Goal: Transaction & Acquisition: Purchase product/service

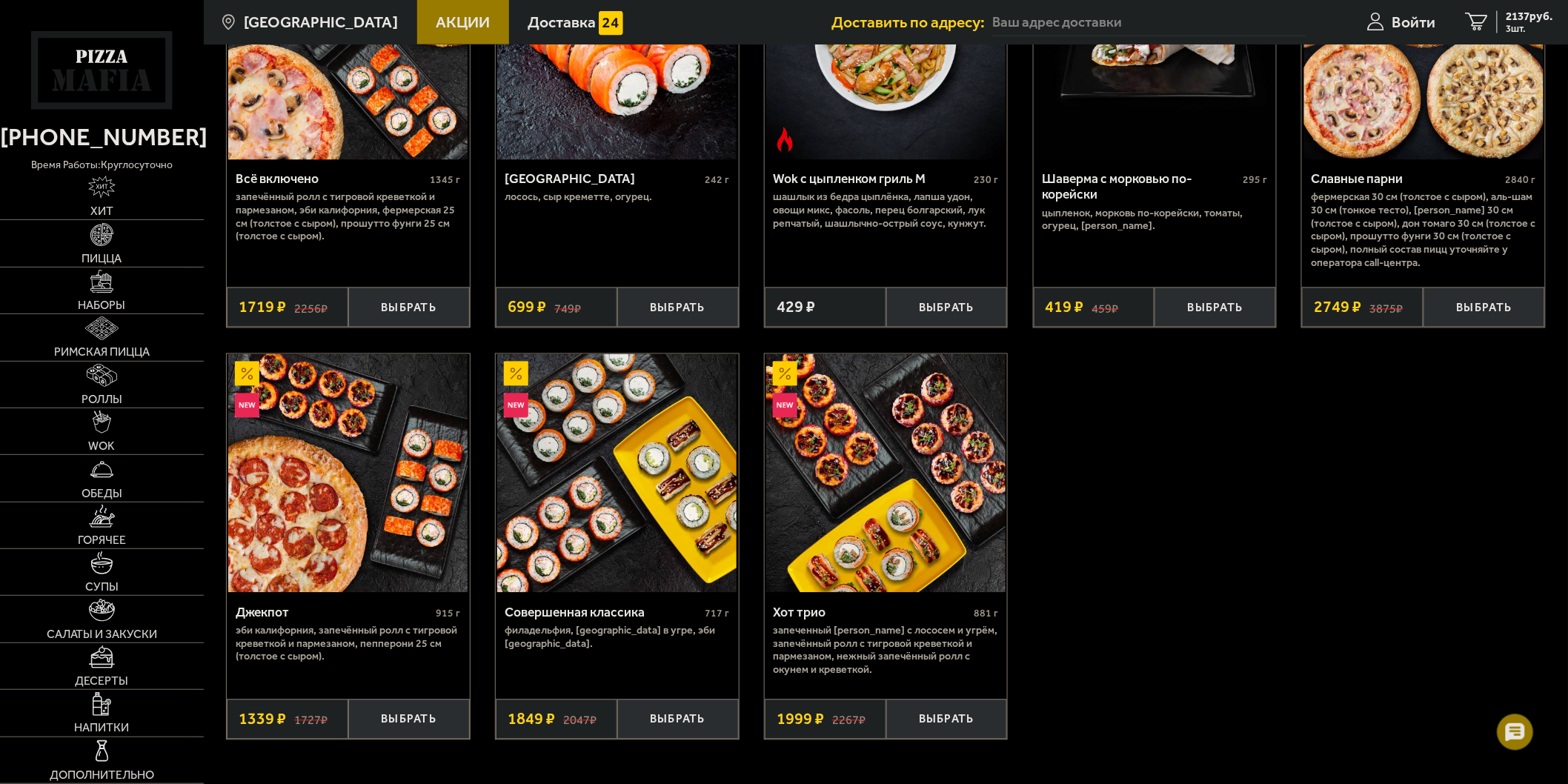
scroll to position [1070, 0]
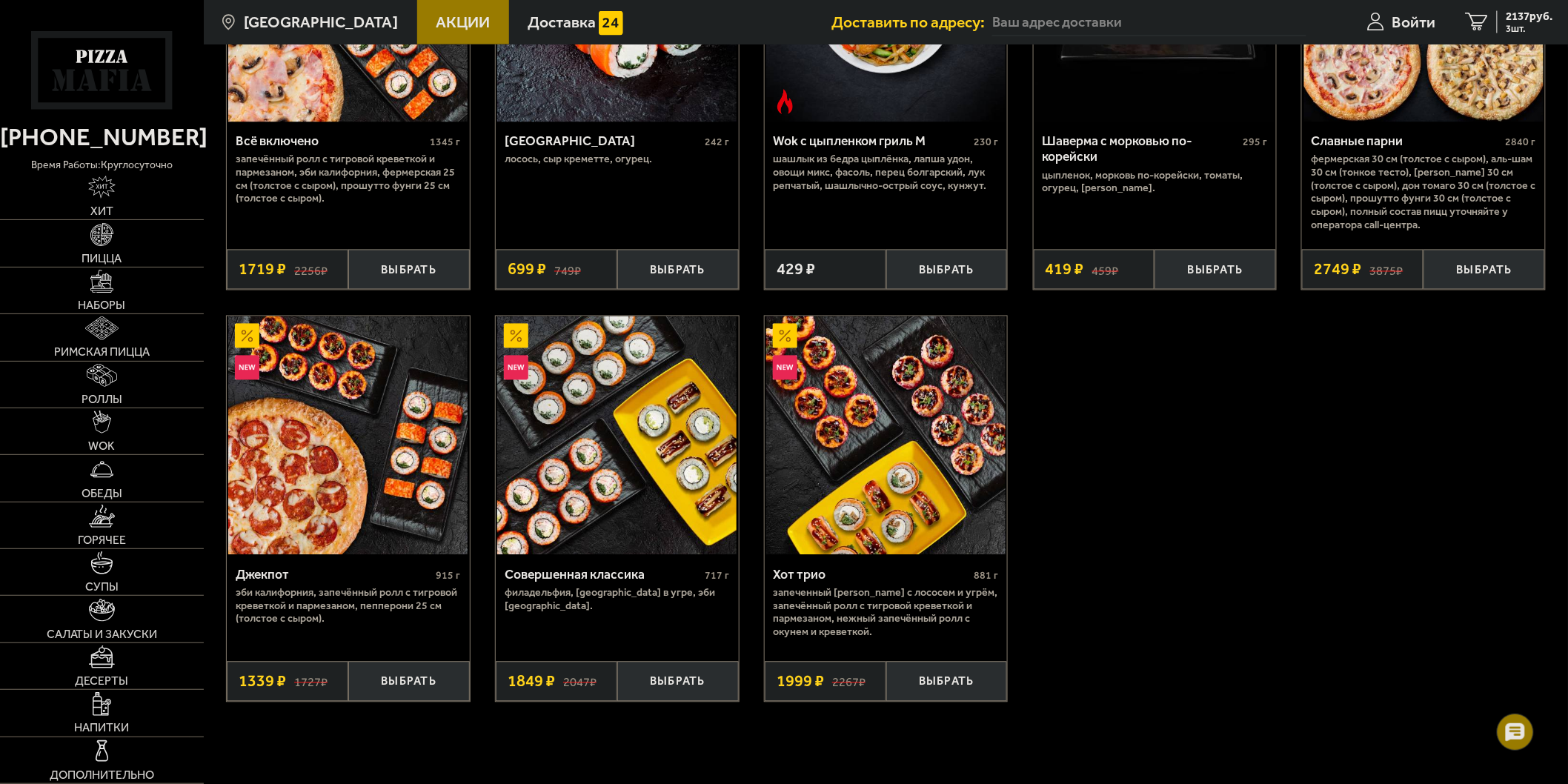
click at [439, 17] on span "Акции" at bounding box center [463, 22] width 54 height 16
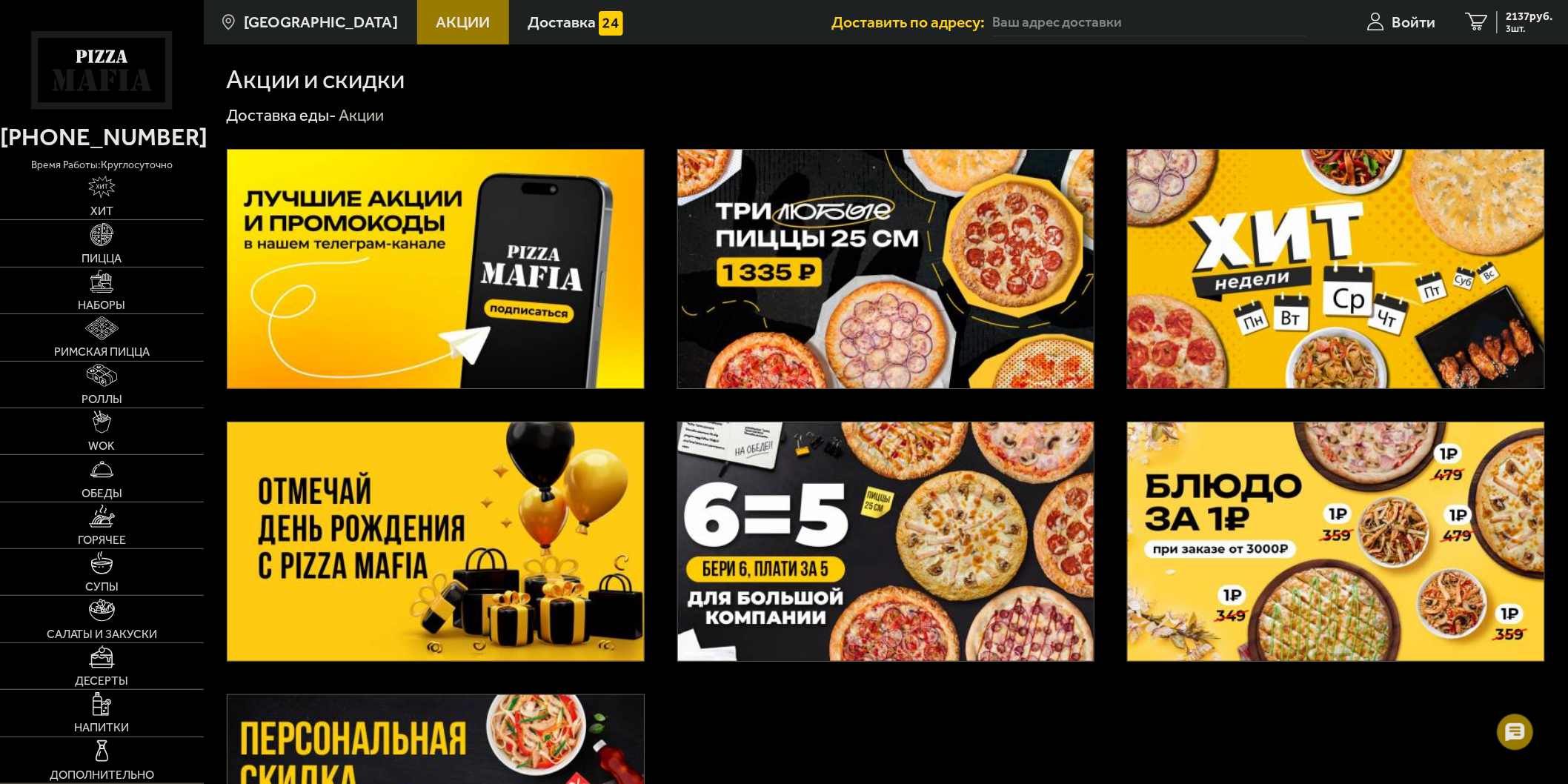
click at [1337, 528] on img at bounding box center [1335, 541] width 416 height 238
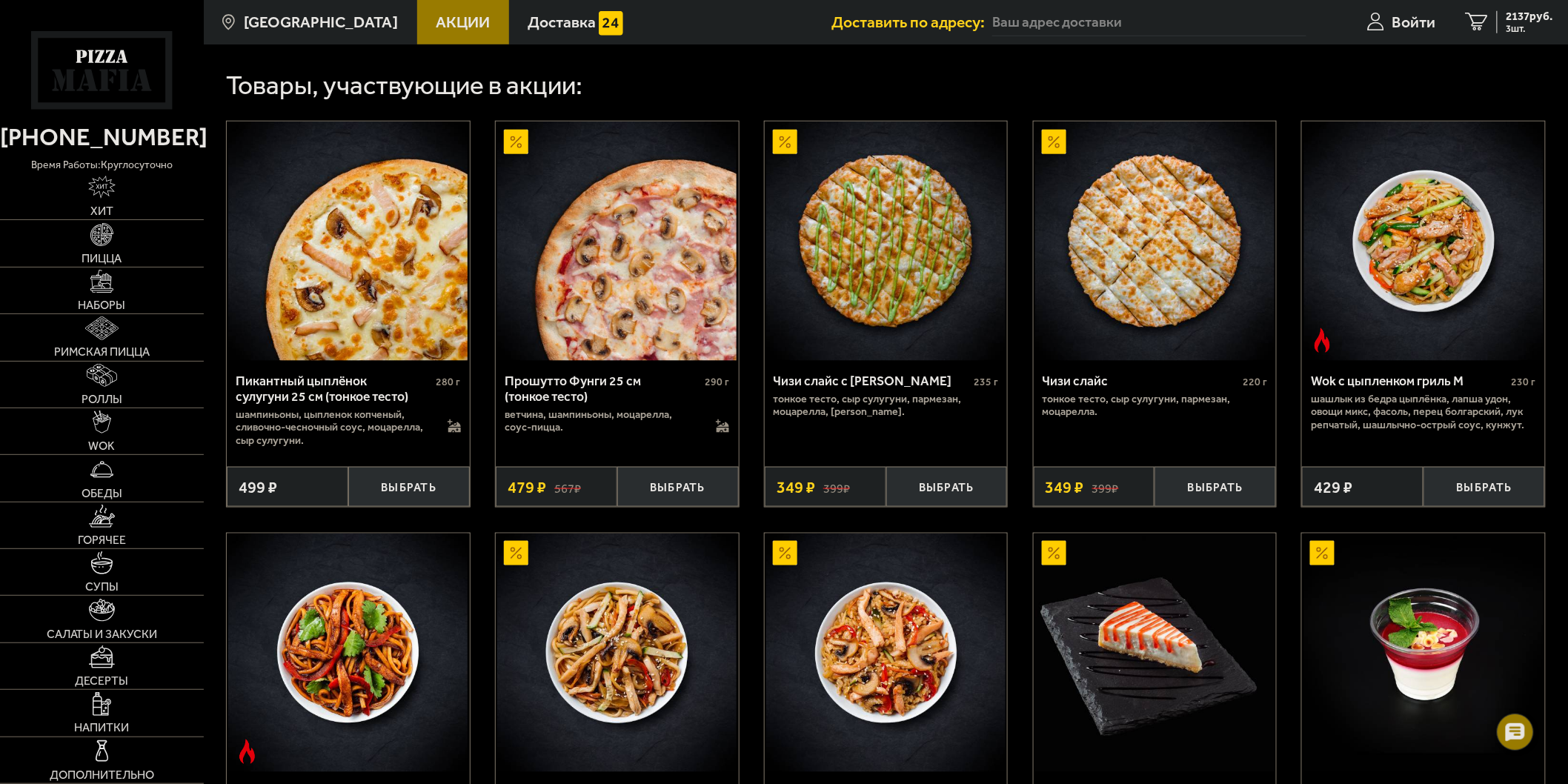
scroll to position [576, 0]
click at [435, 19] on span "Акции" at bounding box center [463, 22] width 54 height 16
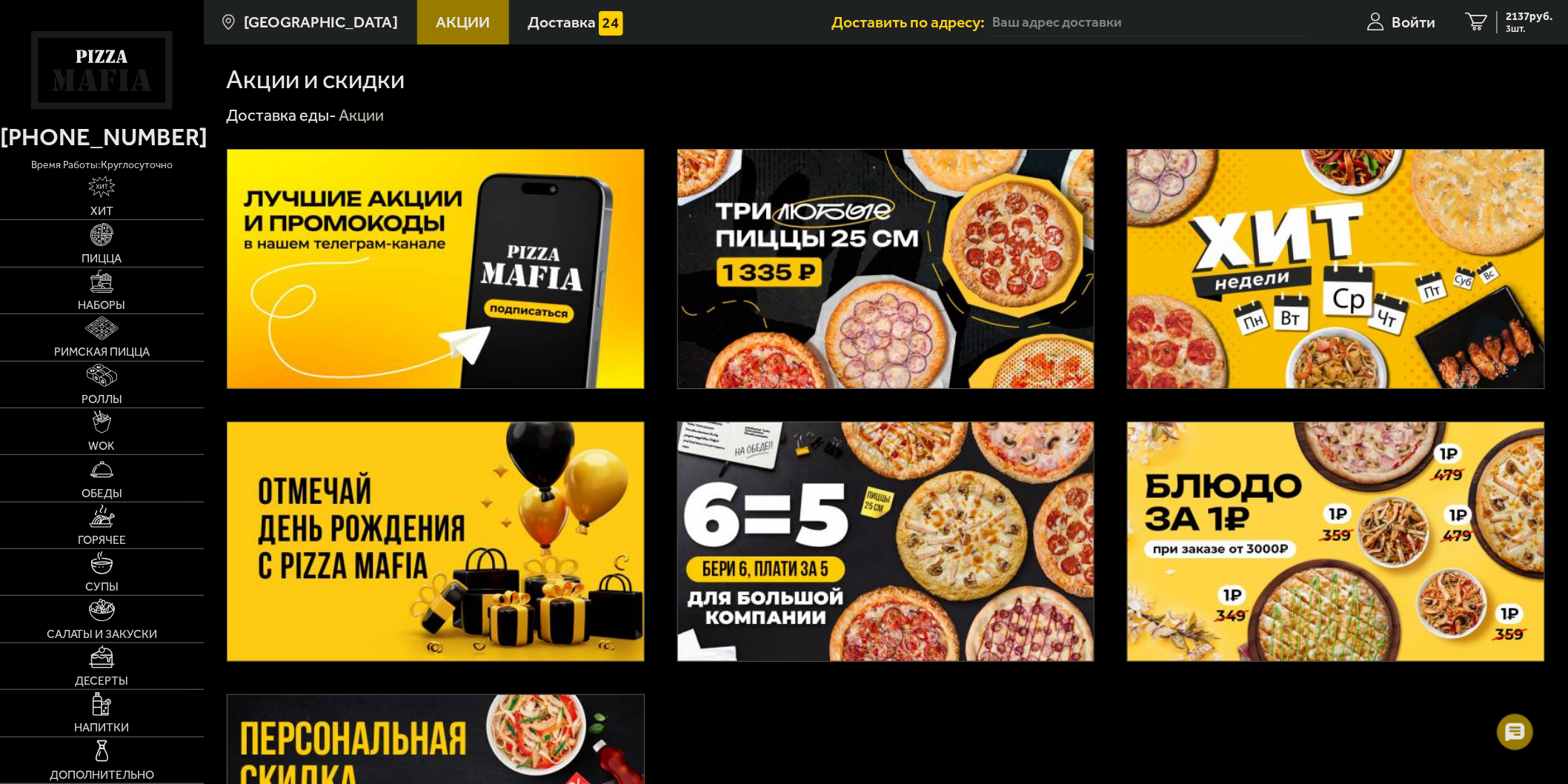
click at [126, 63] on use at bounding box center [122, 57] width 12 height 12
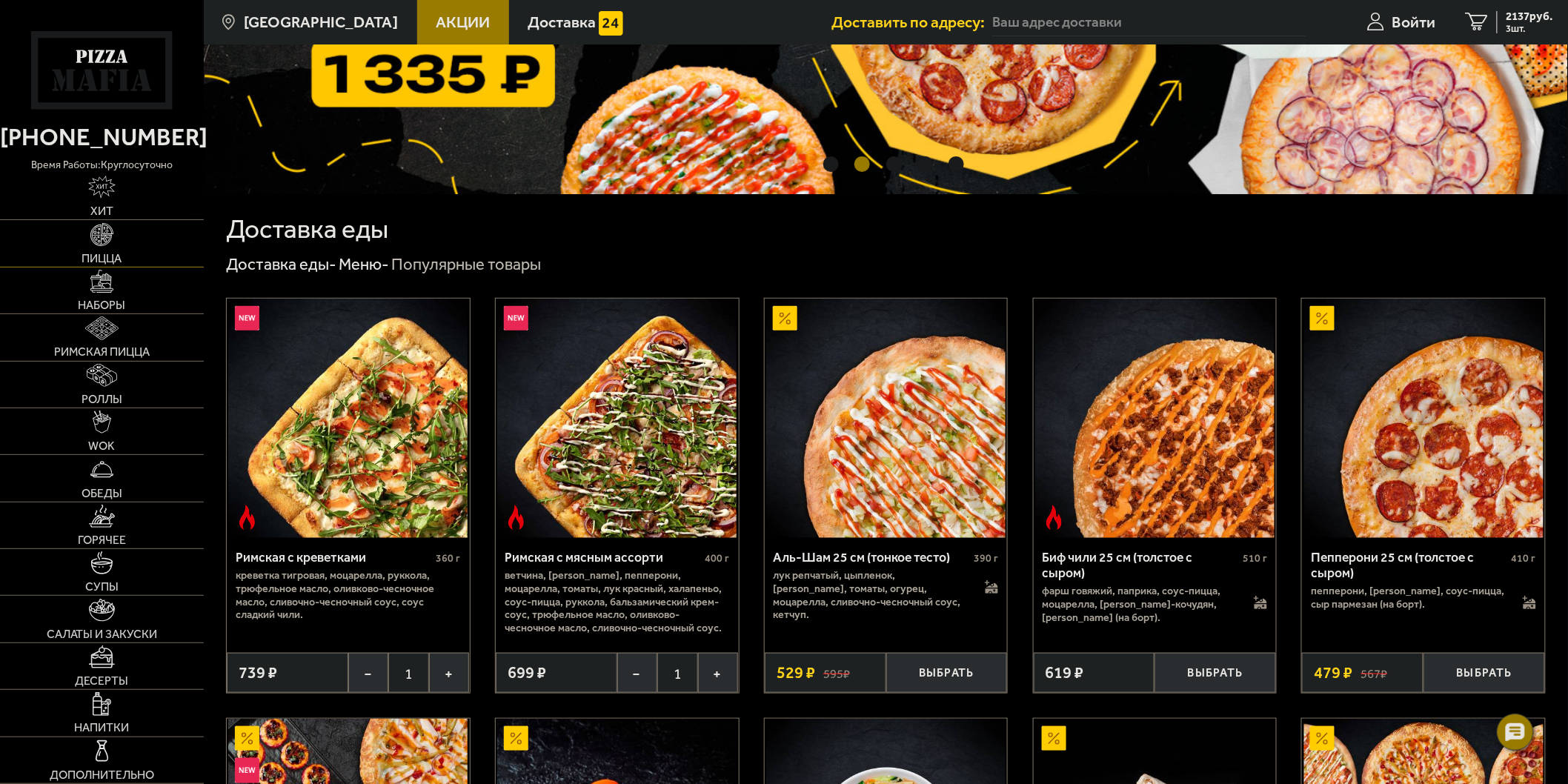
scroll to position [82, 0]
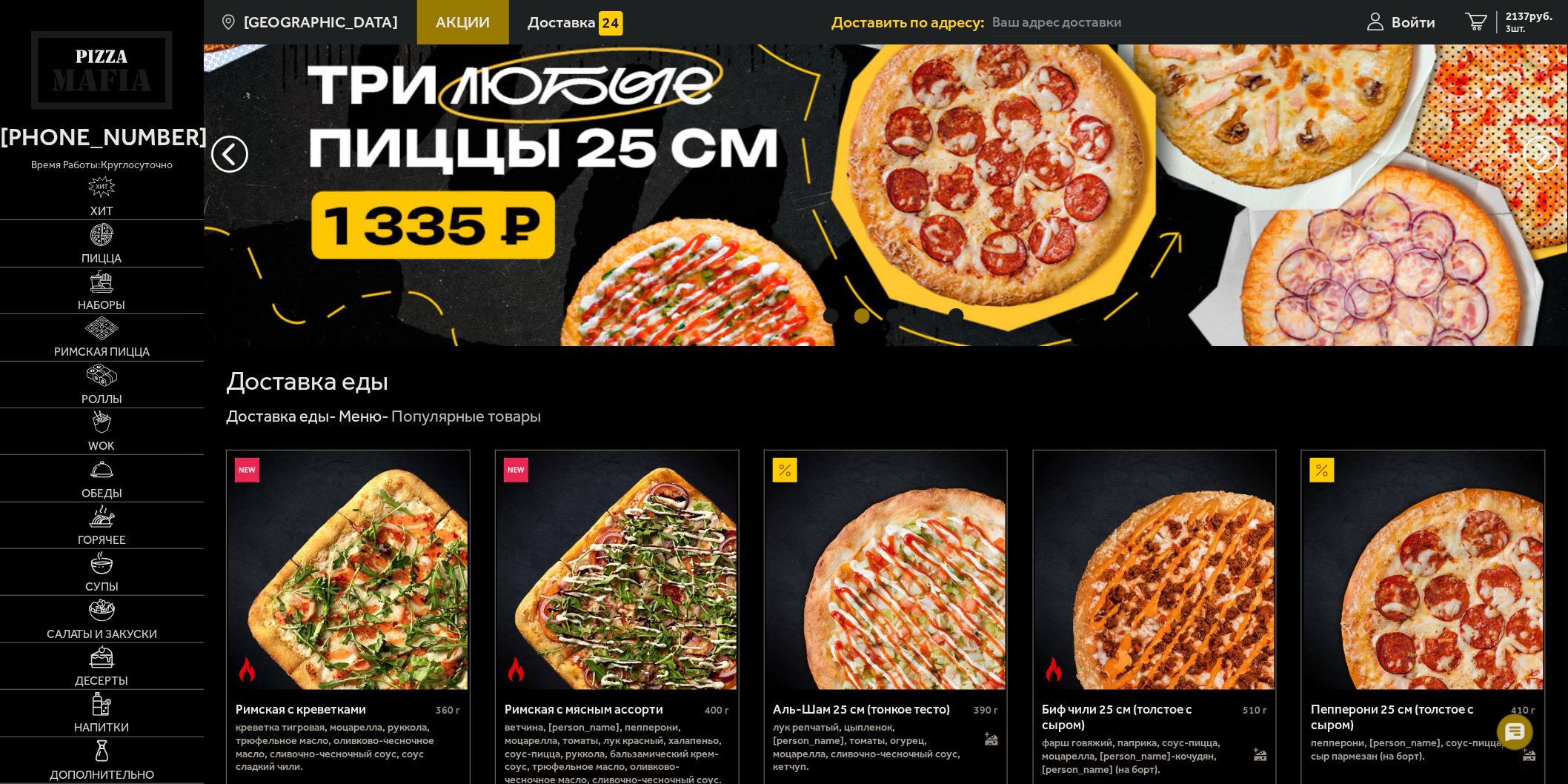
click at [454, 31] on link "Акции" at bounding box center [463, 22] width 92 height 45
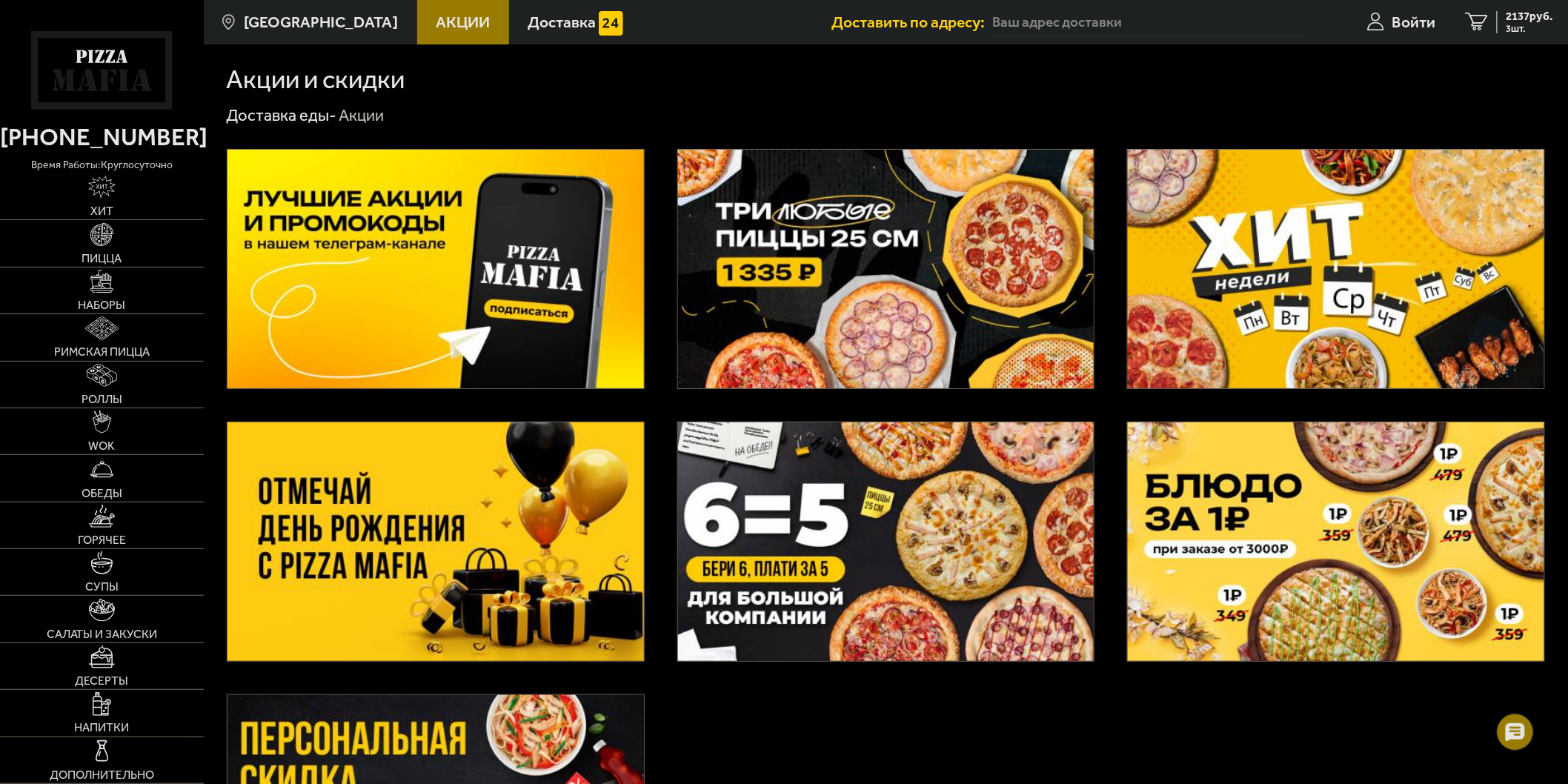
click at [809, 264] on img at bounding box center [886, 269] width 416 height 238
